Goal: Communication & Community: Answer question/provide support

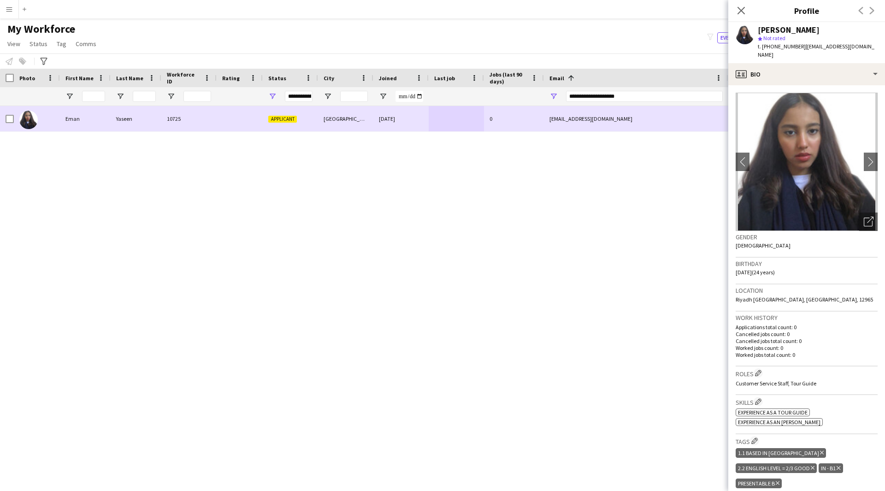
scroll to position [279, 0]
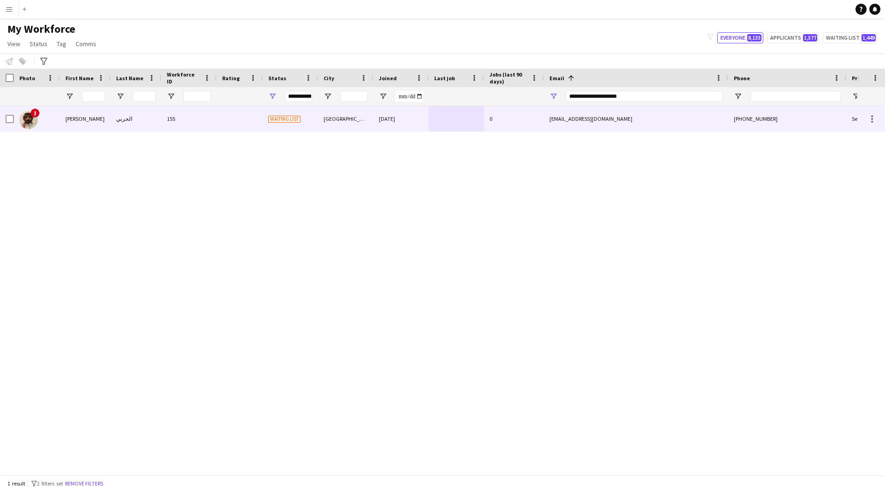
type input "**********"
click at [441, 121] on div at bounding box center [456, 118] width 55 height 25
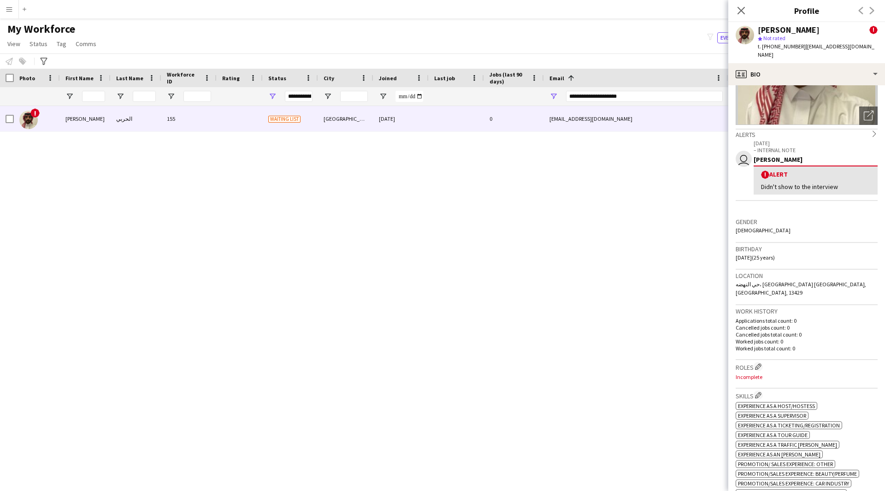
scroll to position [0, 0]
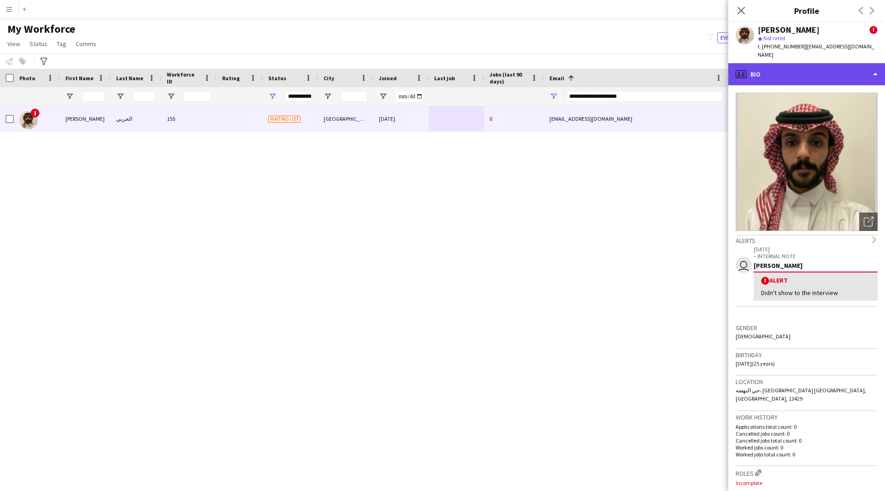
click at [824, 68] on div "profile Bio" at bounding box center [807, 74] width 157 height 22
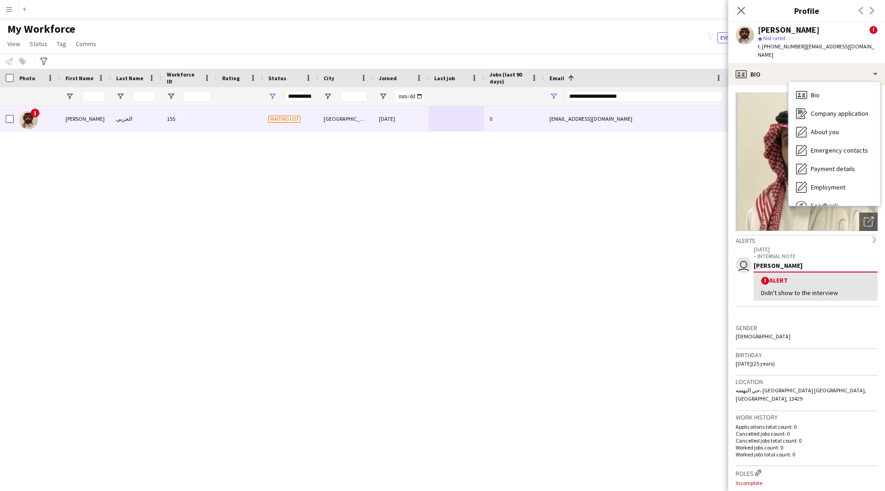
click at [779, 302] on div "user [DATE] – INTERNAL NOTE Waad Ziyarah ! Alert Didn't show to the interview" at bounding box center [807, 283] width 142 height 77
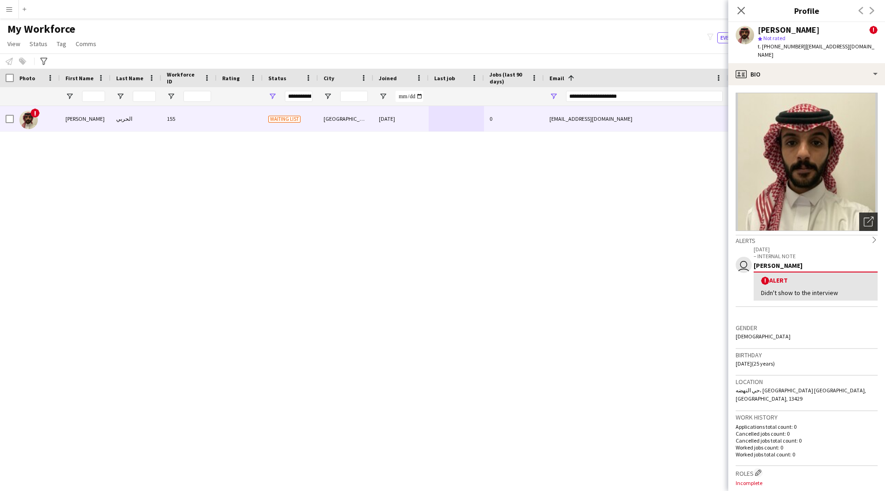
click at [867, 217] on div "Open photos pop-in" at bounding box center [868, 222] width 18 height 18
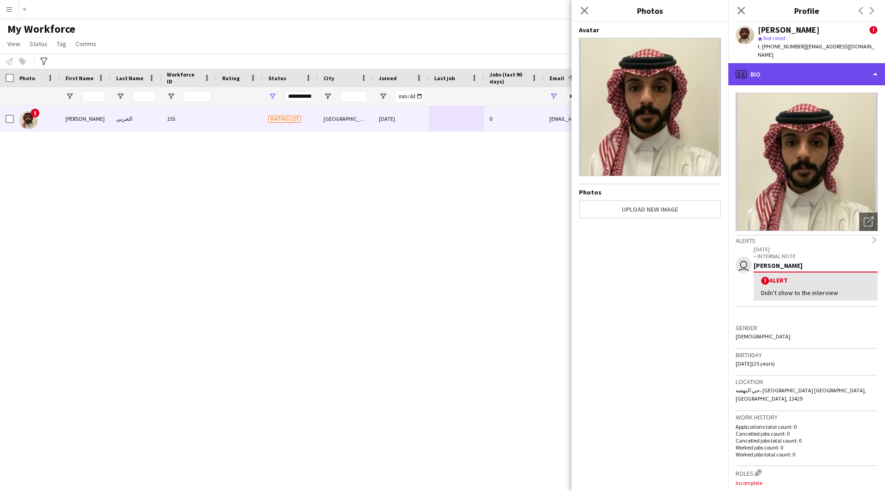
click at [823, 67] on div "profile Bio" at bounding box center [807, 74] width 157 height 22
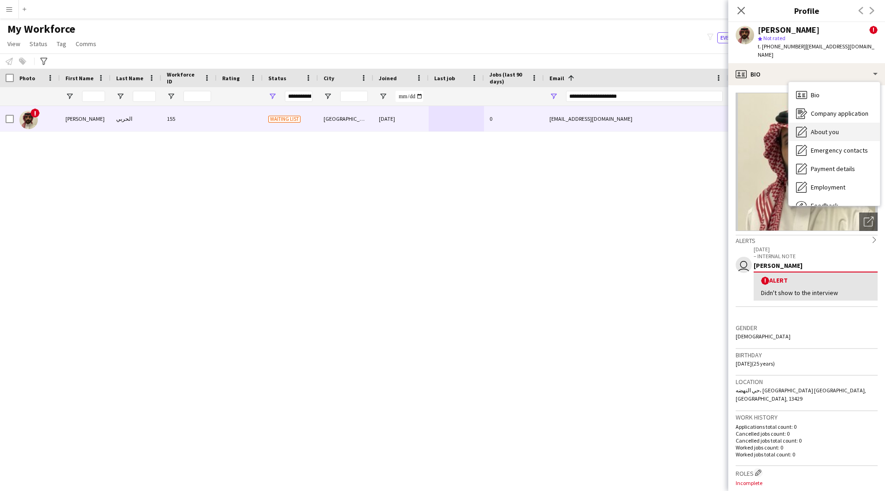
click at [809, 123] on div "About you About you" at bounding box center [834, 132] width 91 height 18
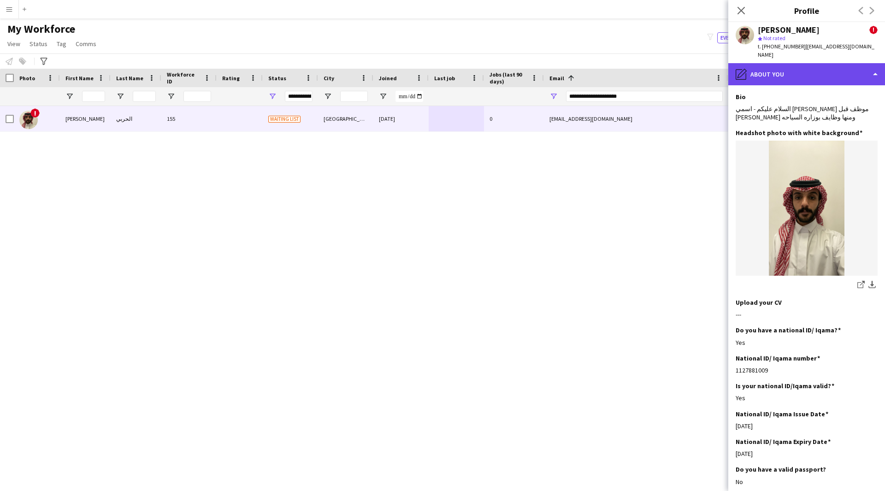
click at [811, 73] on div "pencil4 About you" at bounding box center [807, 74] width 157 height 22
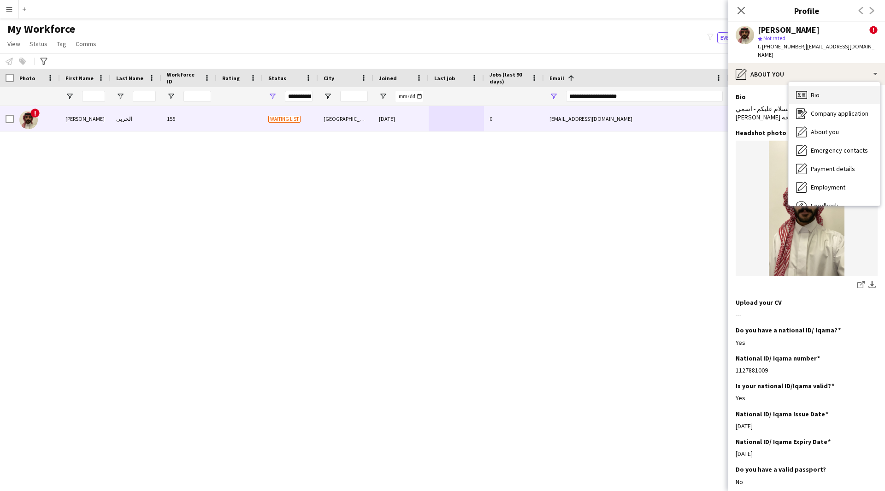
click at [824, 86] on div "Bio Bio" at bounding box center [834, 95] width 91 height 18
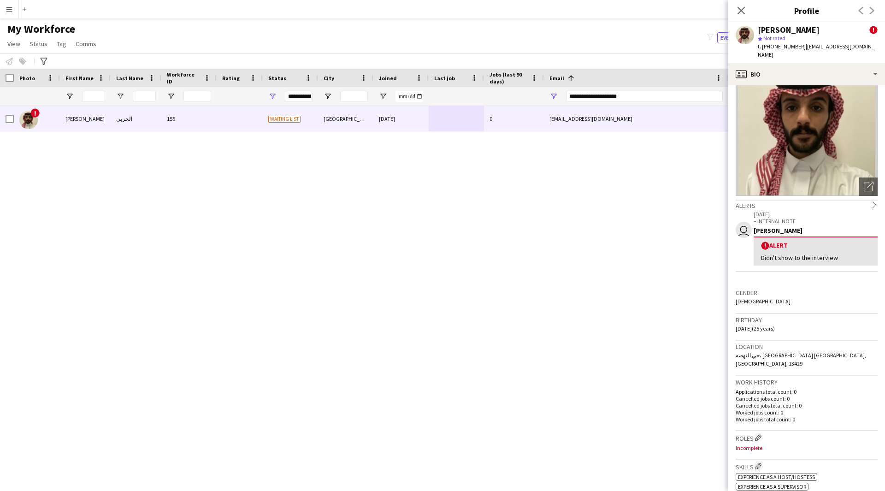
scroll to position [34, 0]
click at [814, 77] on img at bounding box center [807, 128] width 142 height 138
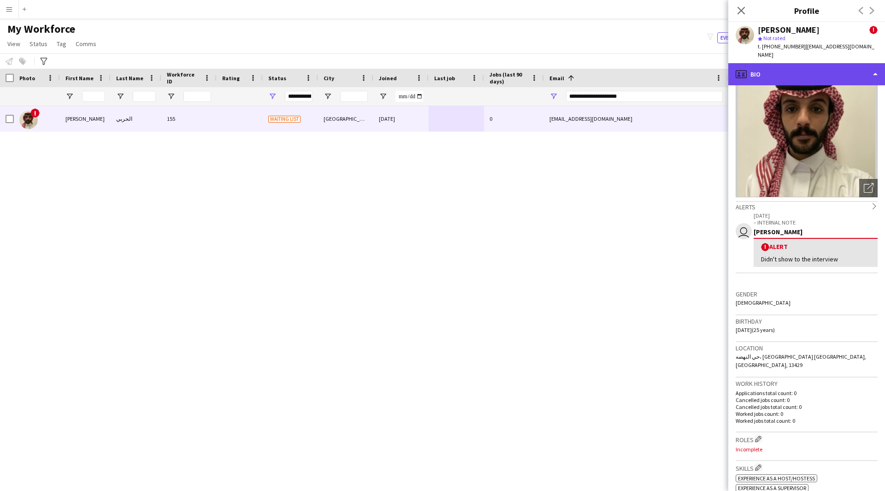
click at [812, 72] on div "profile Bio" at bounding box center [807, 74] width 157 height 22
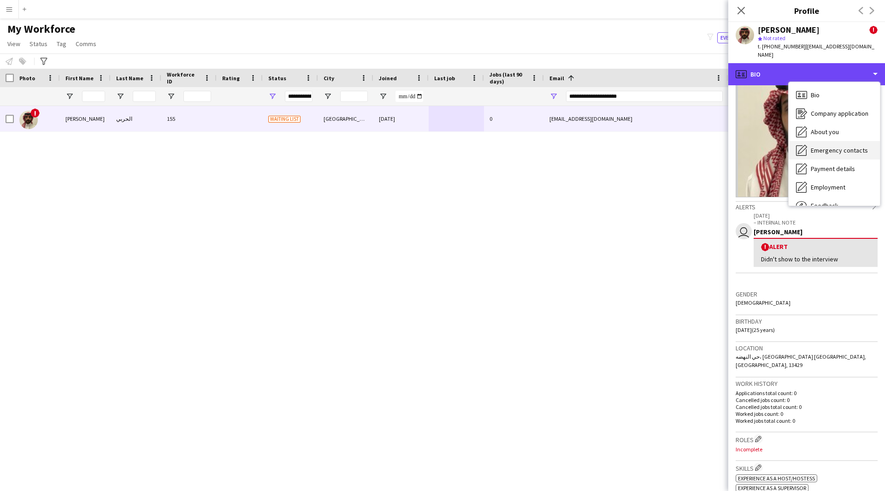
scroll to position [31, 0]
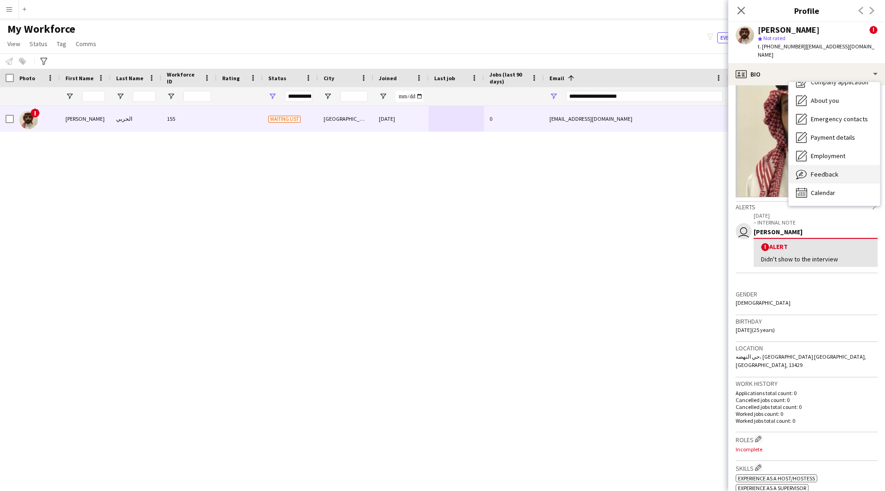
click at [820, 165] on div "Feedback Feedback" at bounding box center [834, 174] width 91 height 18
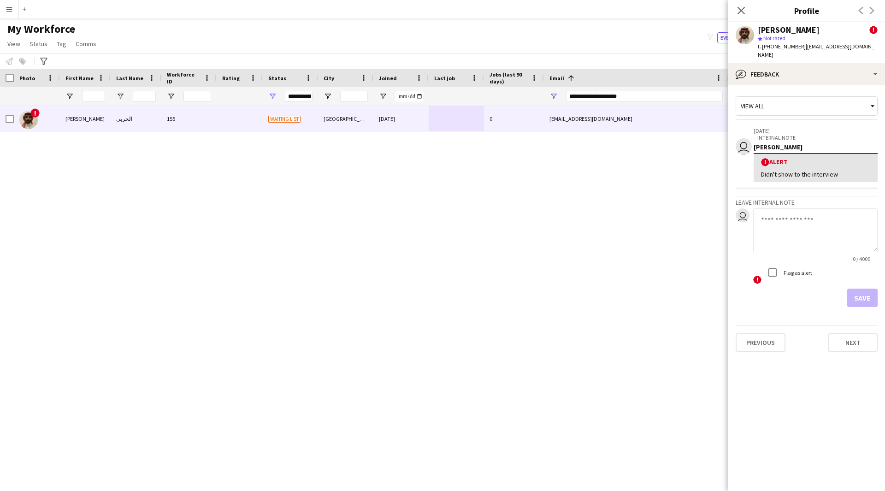
click at [809, 199] on app-internal-note-form "Leave internal note user 0 / 4000 ! Flag as alert Save" at bounding box center [807, 251] width 142 height 111
click at [810, 208] on textarea at bounding box center [815, 230] width 124 height 44
type textarea "*******"
click at [865, 289] on button "Save" at bounding box center [862, 298] width 30 height 18
